Goal: Task Accomplishment & Management: Complete application form

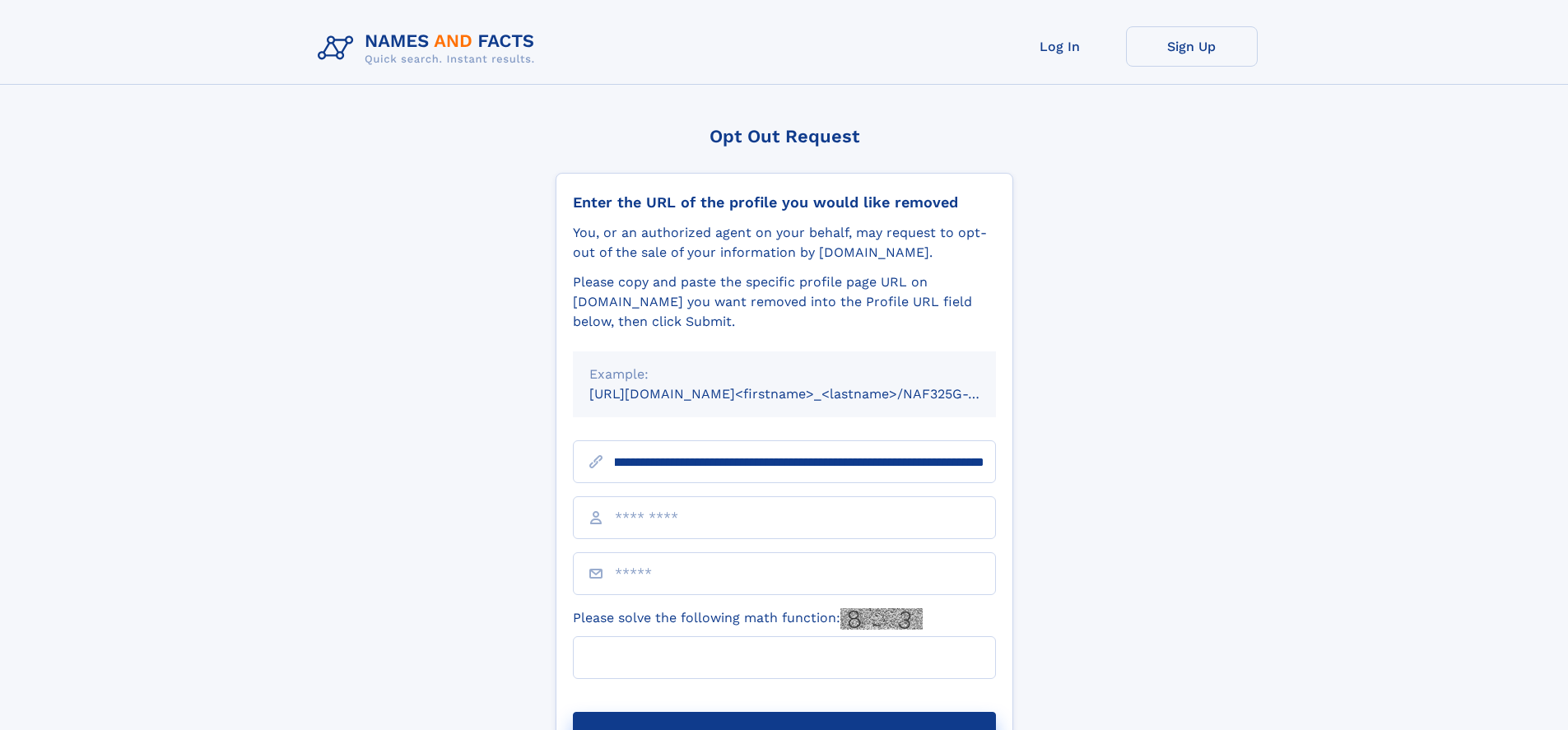
scroll to position [0, 204]
type input "**********"
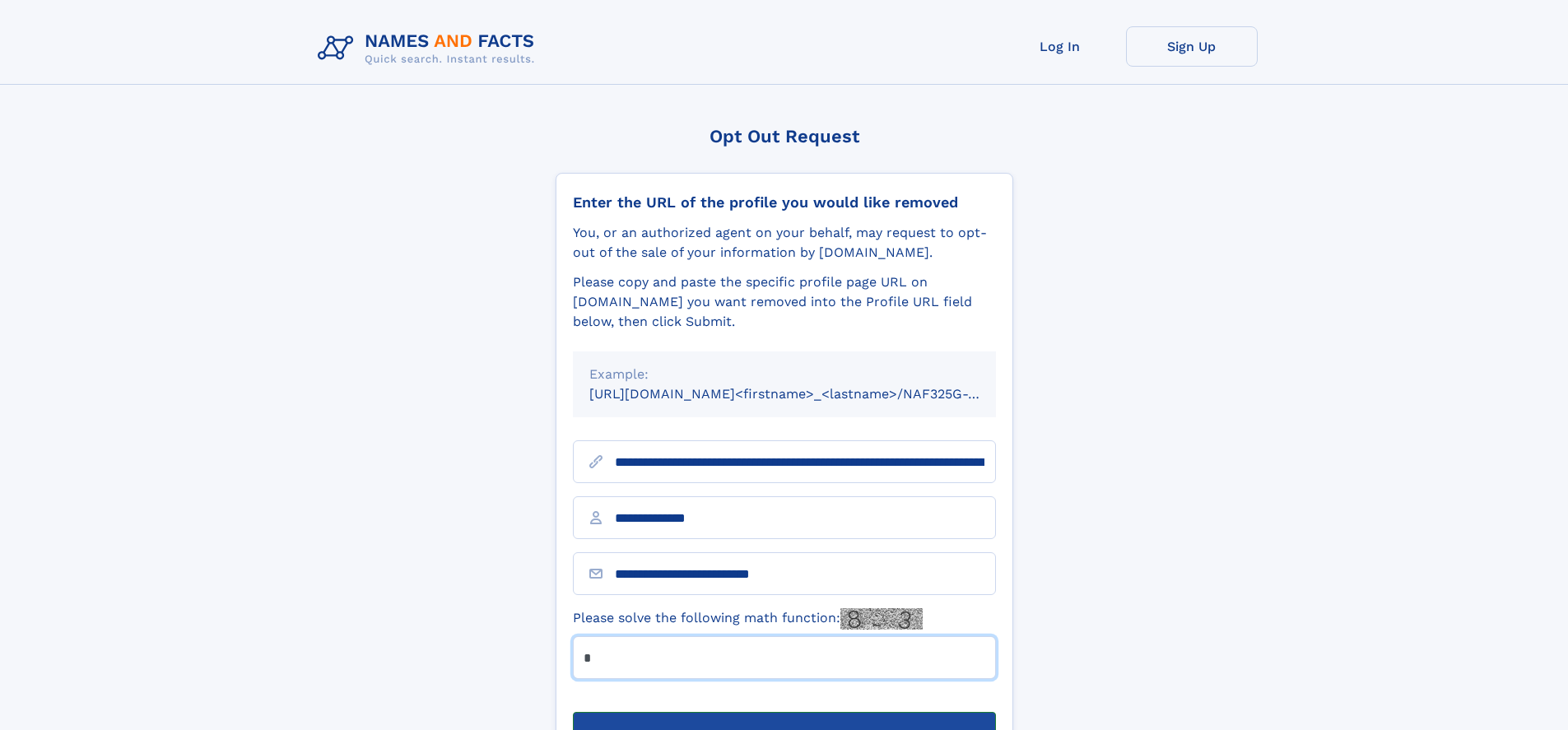
type input "*"
click at [784, 713] on button "Submit Opt Out Request" at bounding box center [784, 739] width 423 height 53
